Goal: Find specific page/section: Find specific page/section

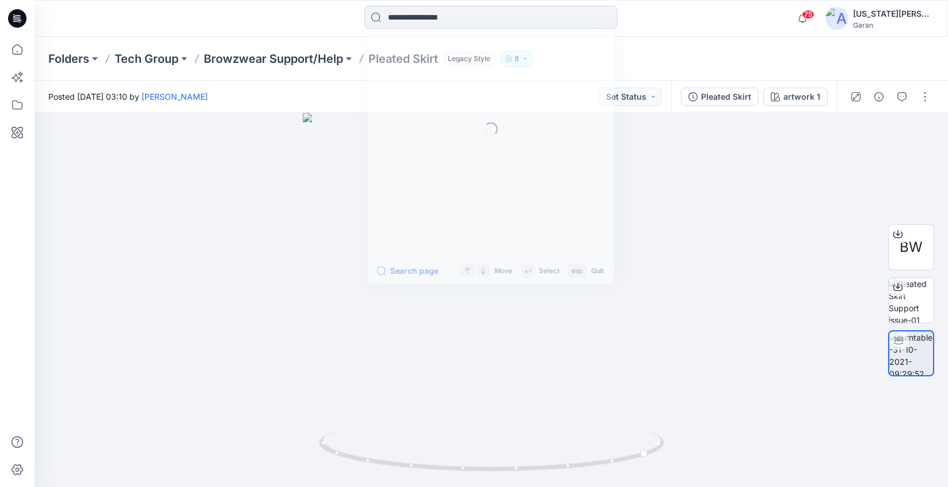
click at [456, 24] on input at bounding box center [491, 17] width 253 height 23
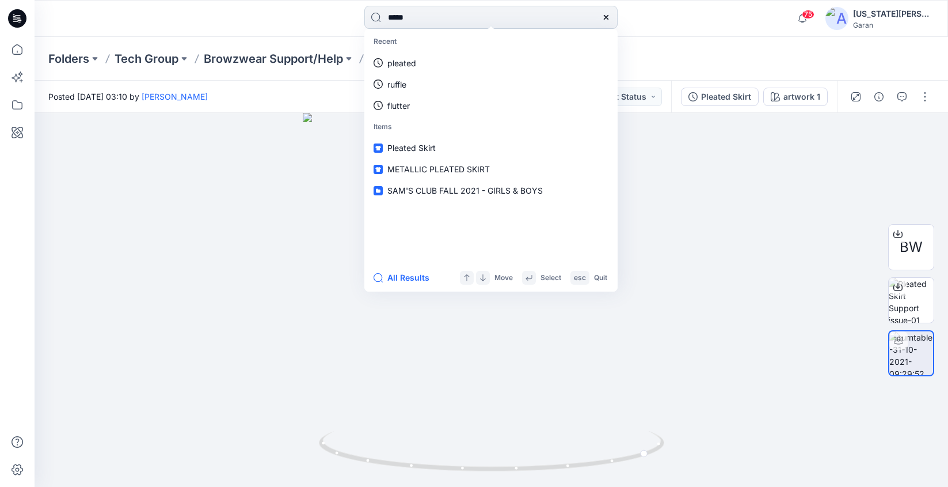
type input "******"
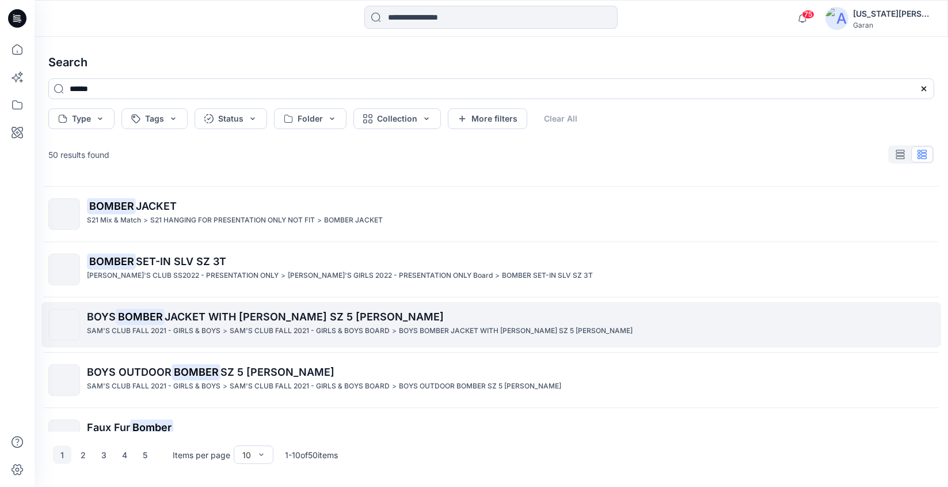
scroll to position [301, 0]
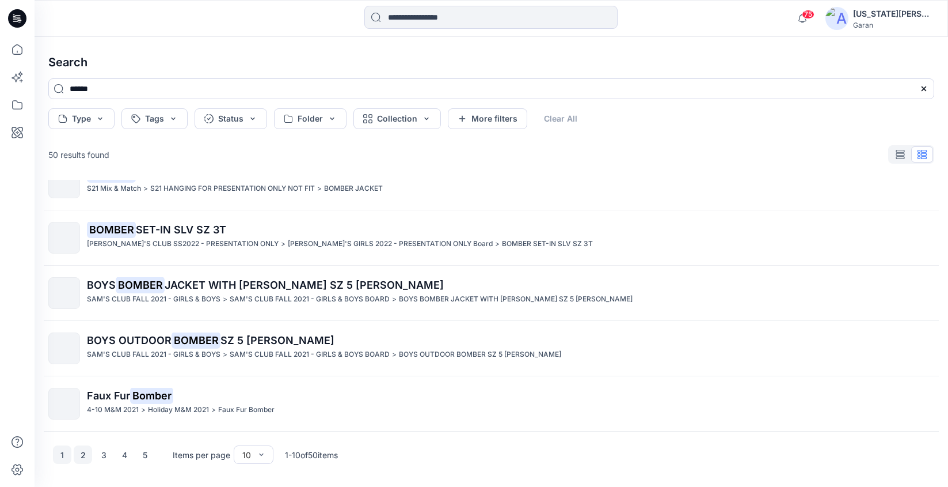
click at [86, 458] on button "2" at bounding box center [83, 454] width 18 height 18
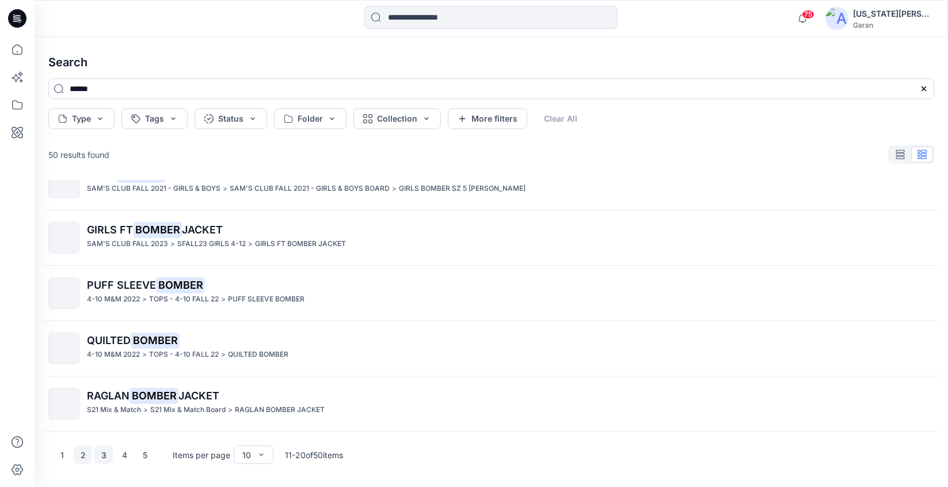
click at [108, 452] on button "3" at bounding box center [103, 454] width 18 height 18
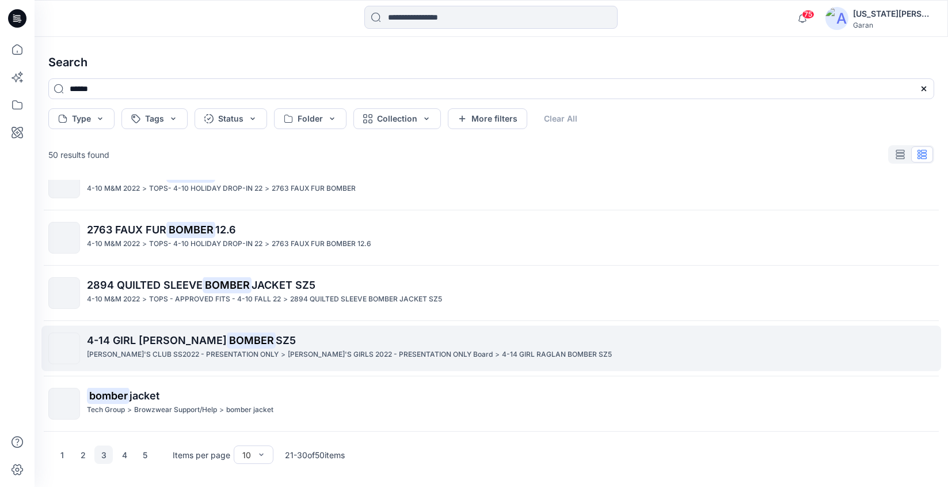
scroll to position [0, 0]
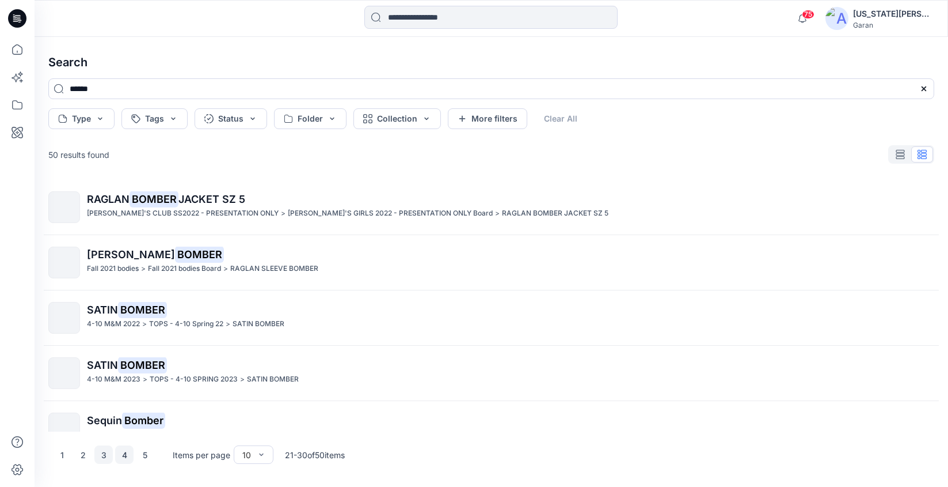
click at [124, 456] on button "4" at bounding box center [124, 454] width 18 height 18
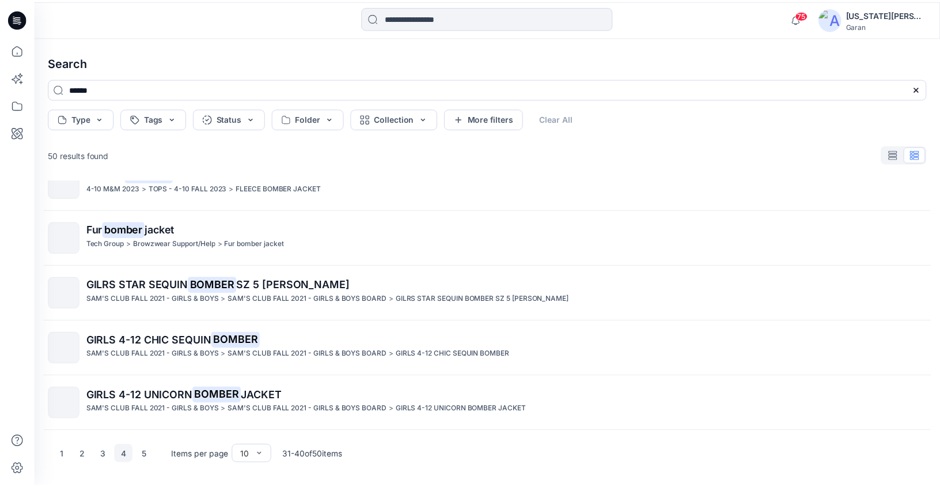
scroll to position [301, 0]
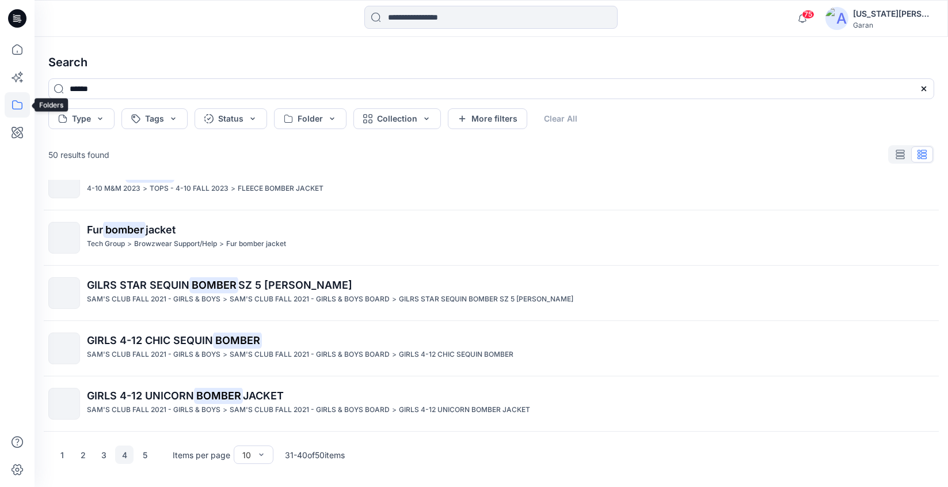
click at [9, 100] on icon at bounding box center [17, 104] width 25 height 25
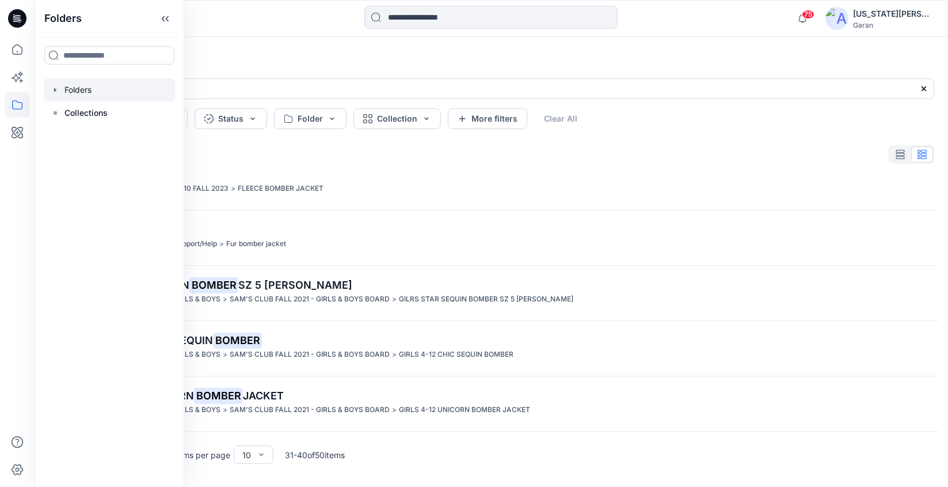
click at [99, 93] on div at bounding box center [109, 89] width 131 height 23
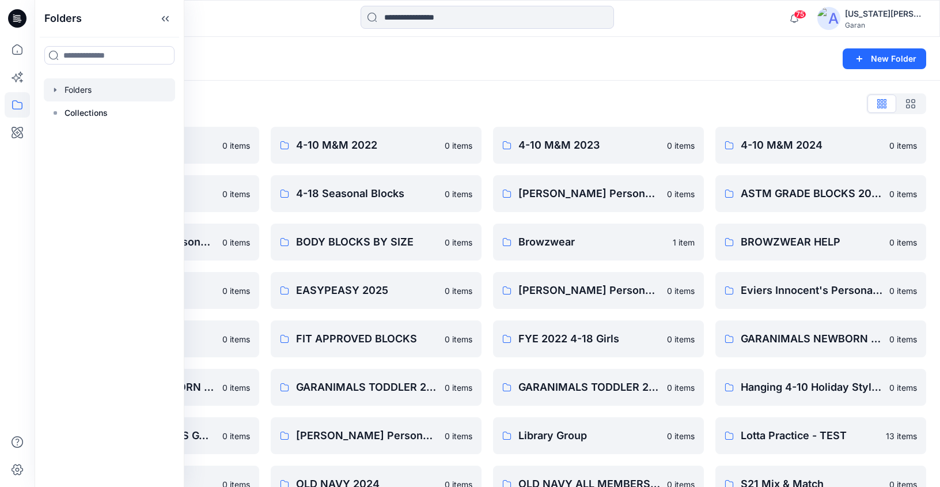
click at [467, 108] on div "Folders List" at bounding box center [487, 103] width 878 height 18
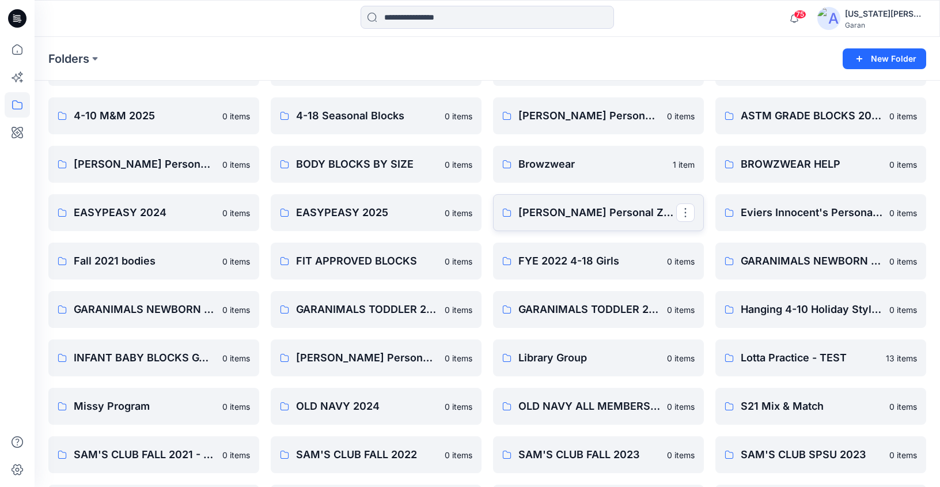
scroll to position [226, 0]
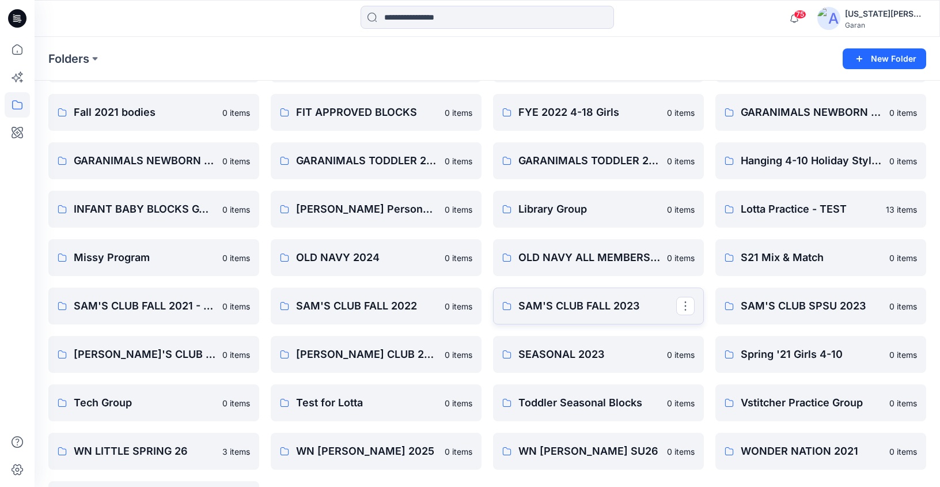
click at [547, 313] on p "SAM'S CLUB FALL 2023" at bounding box center [597, 306] width 158 height 16
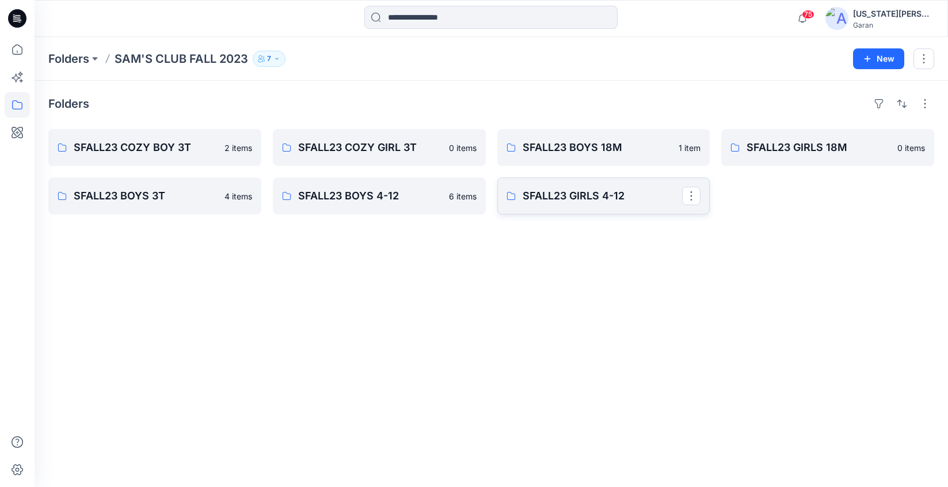
click at [559, 195] on p "SFALL23 GIRLS 4-12" at bounding box center [603, 196] width 160 height 16
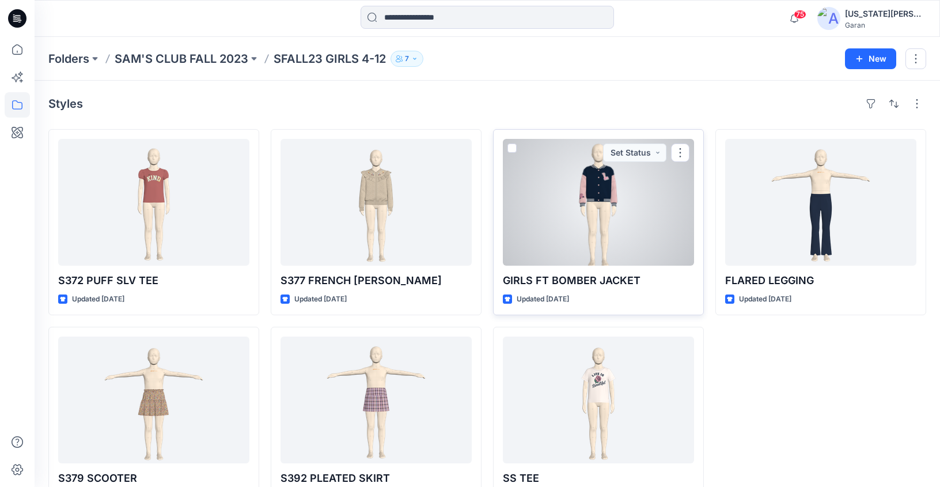
click at [584, 220] on div at bounding box center [598, 202] width 191 height 127
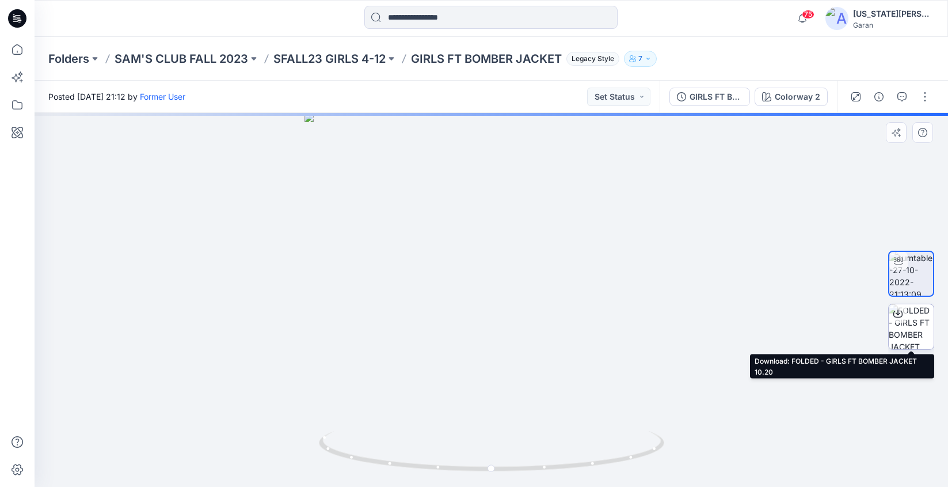
click at [898, 315] on icon at bounding box center [898, 313] width 9 height 9
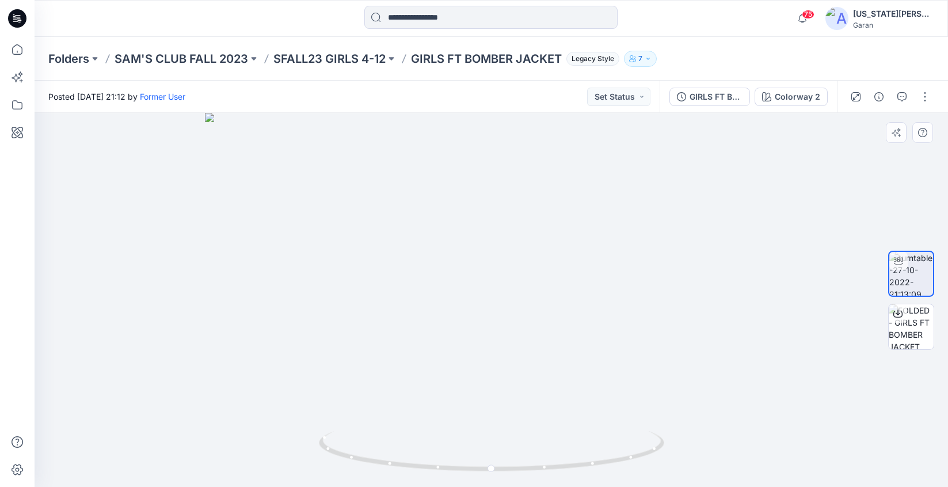
drag, startPoint x: 491, startPoint y: 236, endPoint x: 491, endPoint y: 303, distance: 67.4
click at [491, 303] on img at bounding box center [491, 300] width 572 height 374
